Goal: Communication & Community: Ask a question

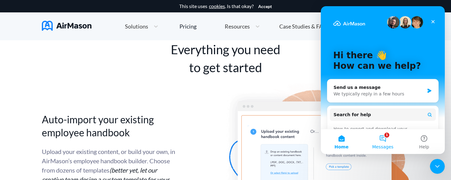
click at [389, 142] on button "1 Messages" at bounding box center [382, 141] width 41 height 25
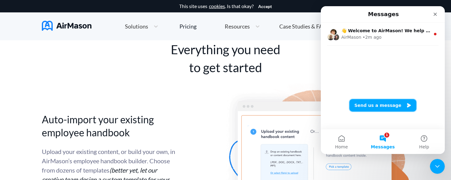
click at [368, 101] on button "Send us a message" at bounding box center [383, 105] width 67 height 12
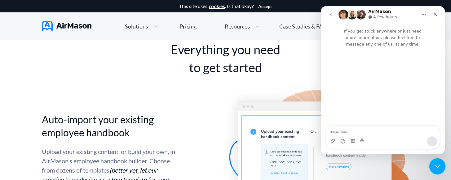
click at [434, 165] on icon "Close Intercom Messenger" at bounding box center [436, 165] width 7 height 7
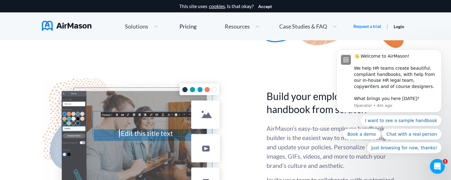
scroll to position [1379, 0]
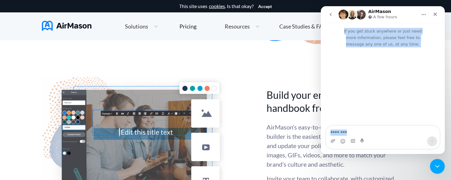
drag, startPoint x: 421, startPoint y: 145, endPoint x: 400, endPoint y: 118, distance: 34.1
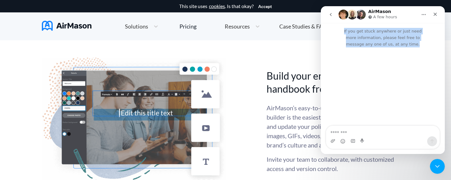
scroll to position [1399, 0]
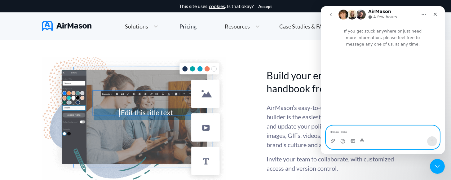
click at [343, 127] on textarea "Message…" at bounding box center [383, 131] width 114 height 11
paste textarea "**********"
type textarea "**********"
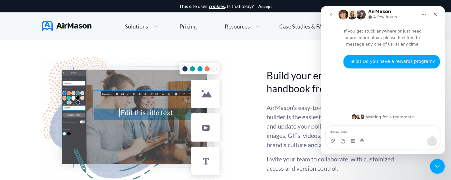
click at [331, 15] on icon "go back" at bounding box center [331, 14] width 2 height 3
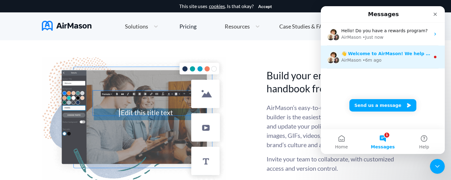
click at [385, 60] on div "AirMason • 6m ago" at bounding box center [386, 60] width 89 height 7
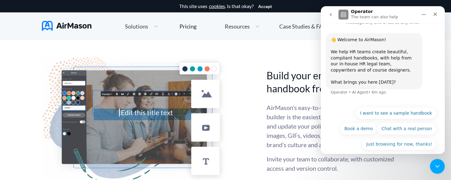
scroll to position [22, 0]
click at [399, 123] on button "Chat with a real person" at bounding box center [407, 129] width 60 height 12
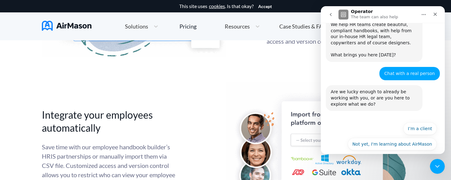
scroll to position [49, 0]
click at [411, 123] on button "I’m a client" at bounding box center [421, 129] width 34 height 12
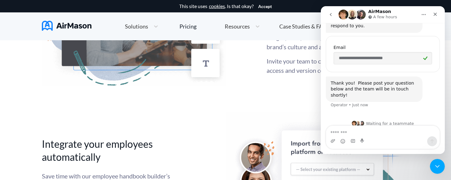
scroll to position [189, 0]
type textarea "**********"
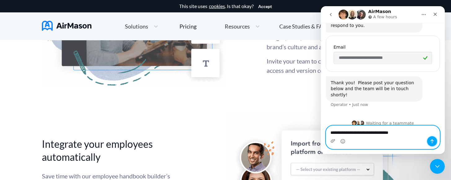
click at [434, 140] on icon "Send a message…" at bounding box center [432, 141] width 5 height 5
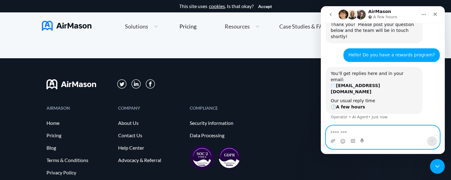
scroll to position [3492, 0]
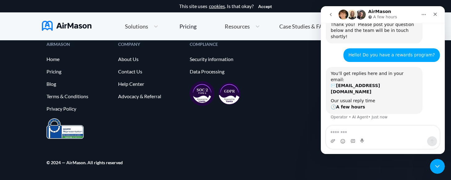
click at [327, 14] on button "go back" at bounding box center [331, 15] width 12 height 12
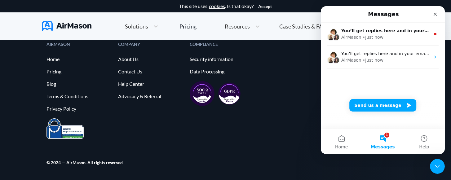
scroll to position [0, 0]
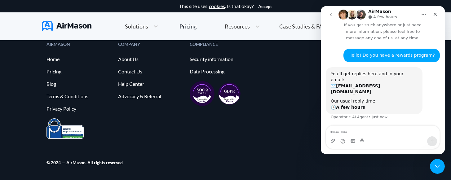
scroll to position [6, 0]
click at [333, 16] on icon "go back" at bounding box center [330, 14] width 5 height 5
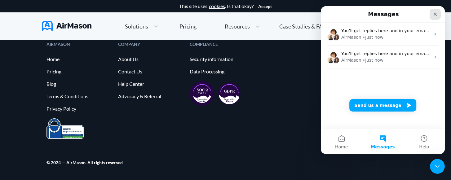
click at [435, 16] on icon "Close" at bounding box center [435, 14] width 5 height 5
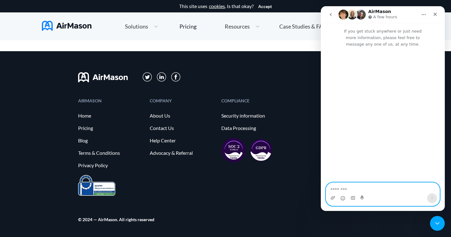
scroll to position [1170, 0]
click at [333, 14] on icon "go back" at bounding box center [330, 14] width 5 height 5
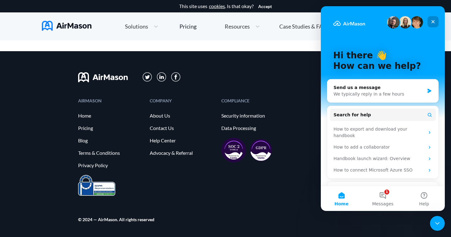
click at [431, 20] on icon "Close" at bounding box center [433, 21] width 5 height 5
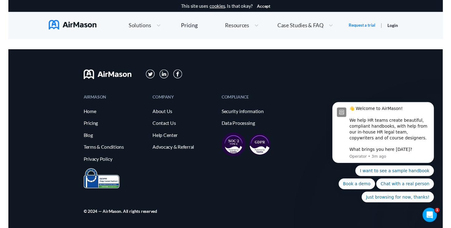
scroll to position [0, 0]
